Goal: Contribute content: Contribute content

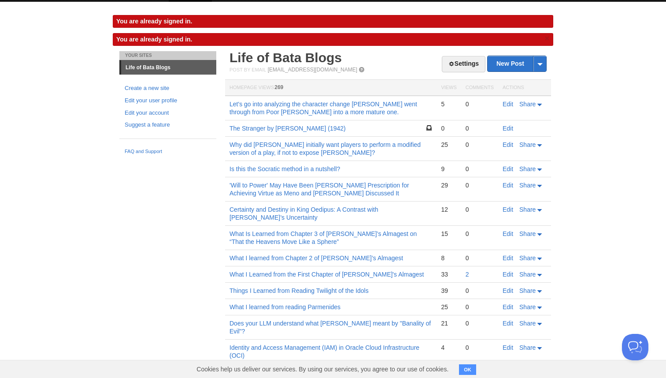
scroll to position [19, 0]
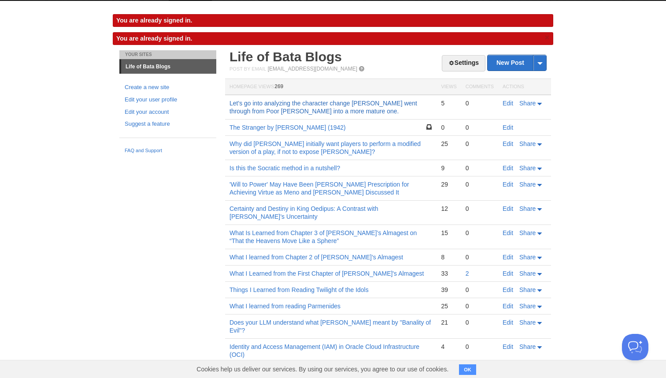
click at [321, 103] on link "Let's go into analyzing the character change [PERSON_NAME] went through from Po…" at bounding box center [324, 107] width 188 height 15
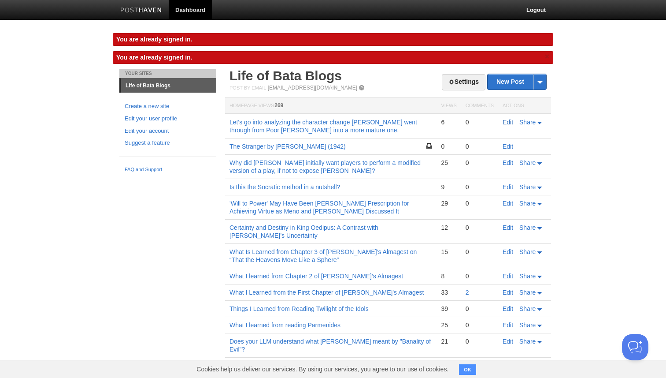
click at [509, 122] on link "Edit" at bounding box center [508, 121] width 11 height 7
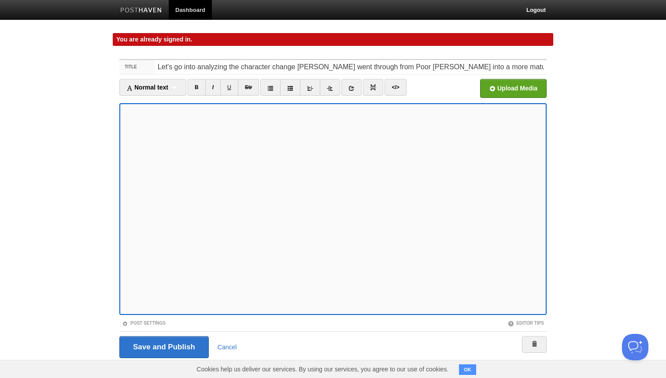
scroll to position [13, 0]
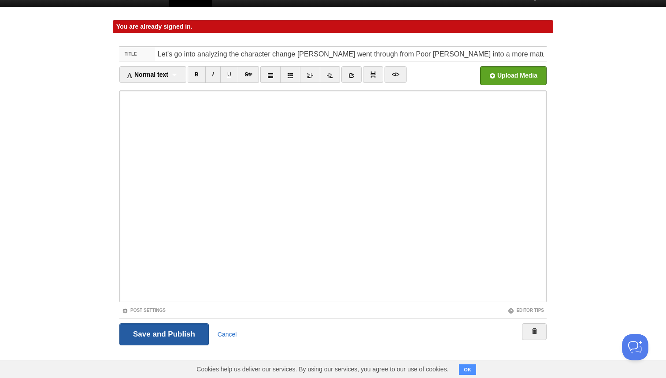
click at [141, 344] on input "Save and Publish" at bounding box center [163, 334] width 89 height 22
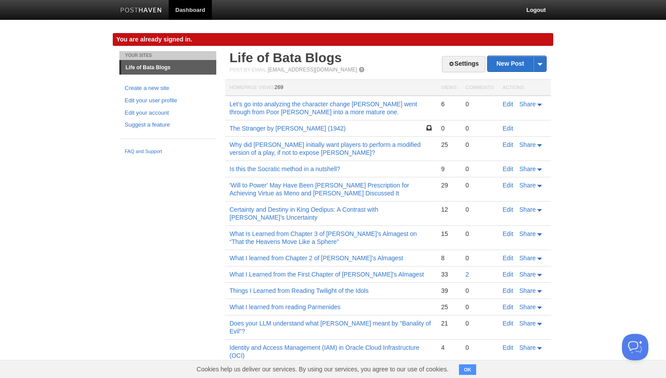
click at [194, 9] on link "Dashboard" at bounding box center [190, 10] width 43 height 20
